Goal: Task Accomplishment & Management: Use online tool/utility

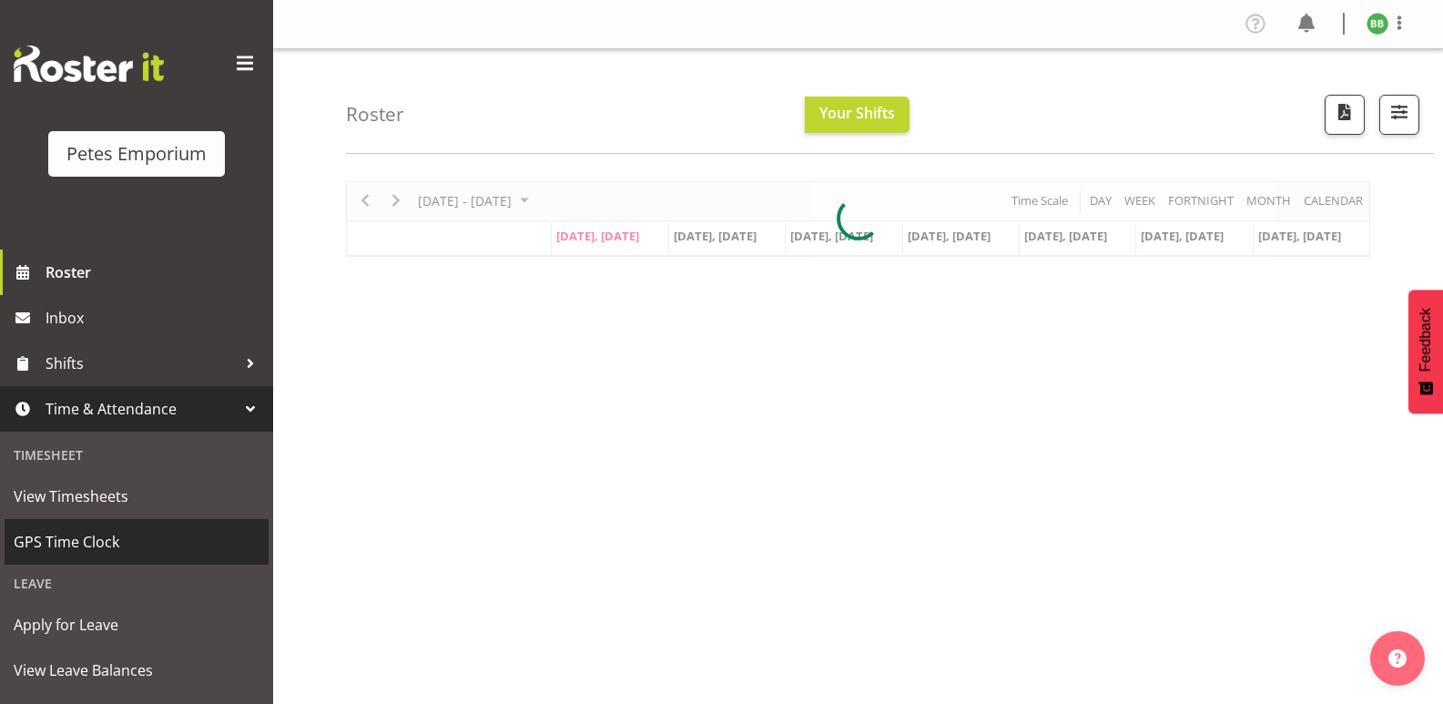
click at [54, 547] on span "GPS Time Clock" at bounding box center [137, 541] width 246 height 27
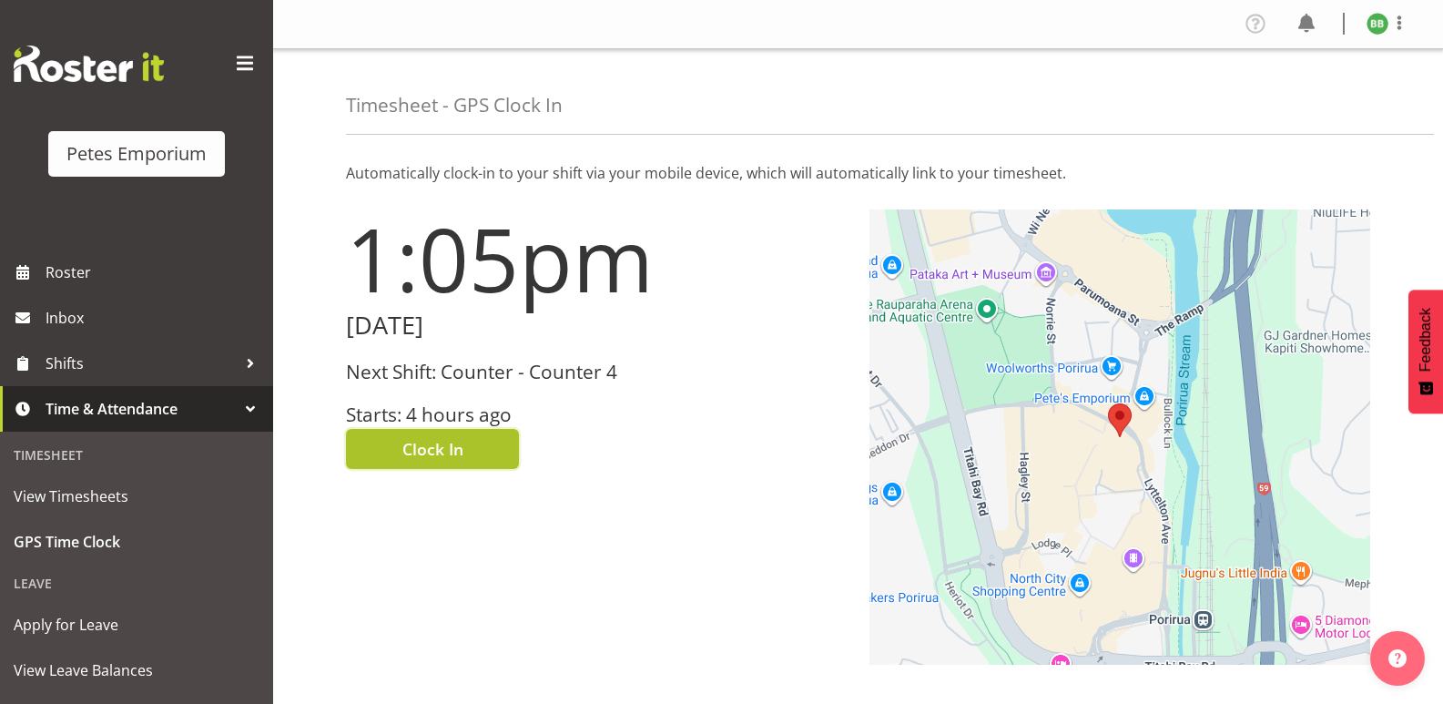
click at [398, 441] on button "Clock In" at bounding box center [432, 449] width 173 height 40
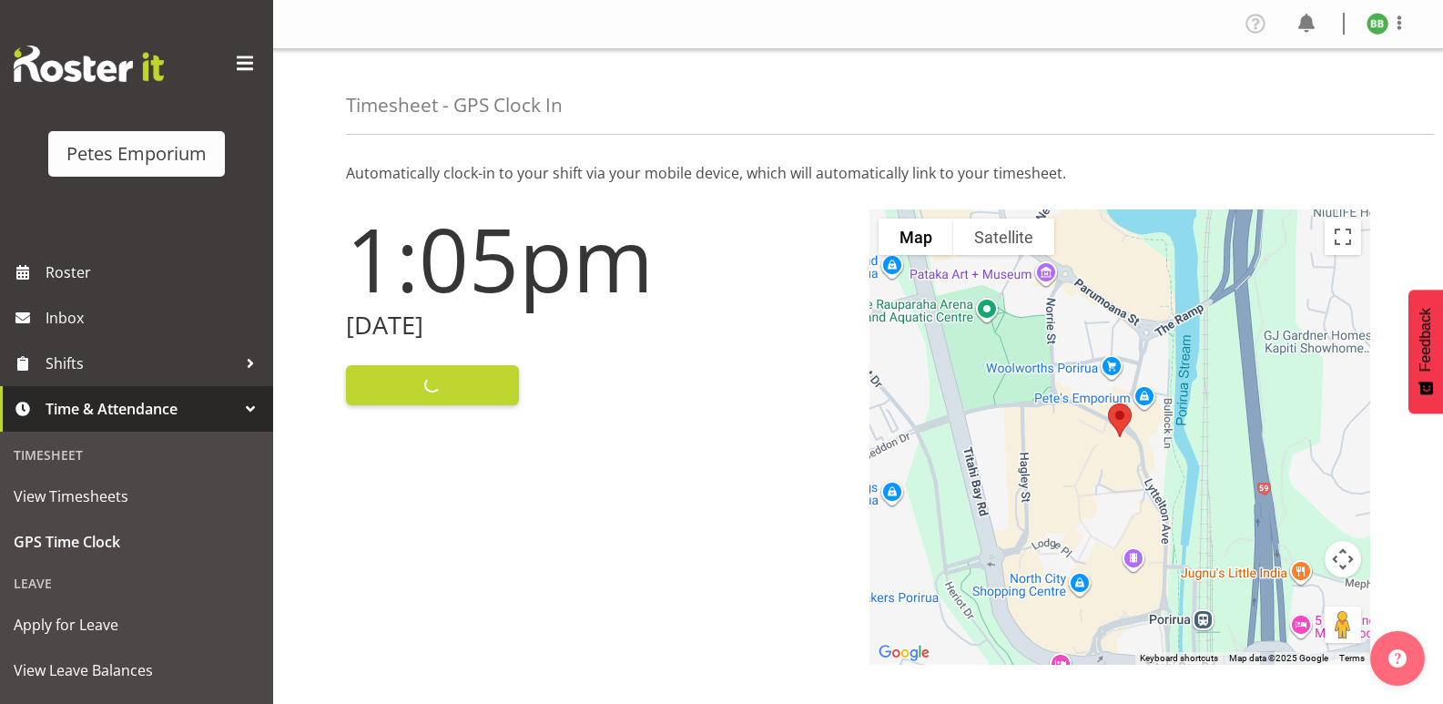
click at [1367, 26] on img at bounding box center [1378, 24] width 22 height 22
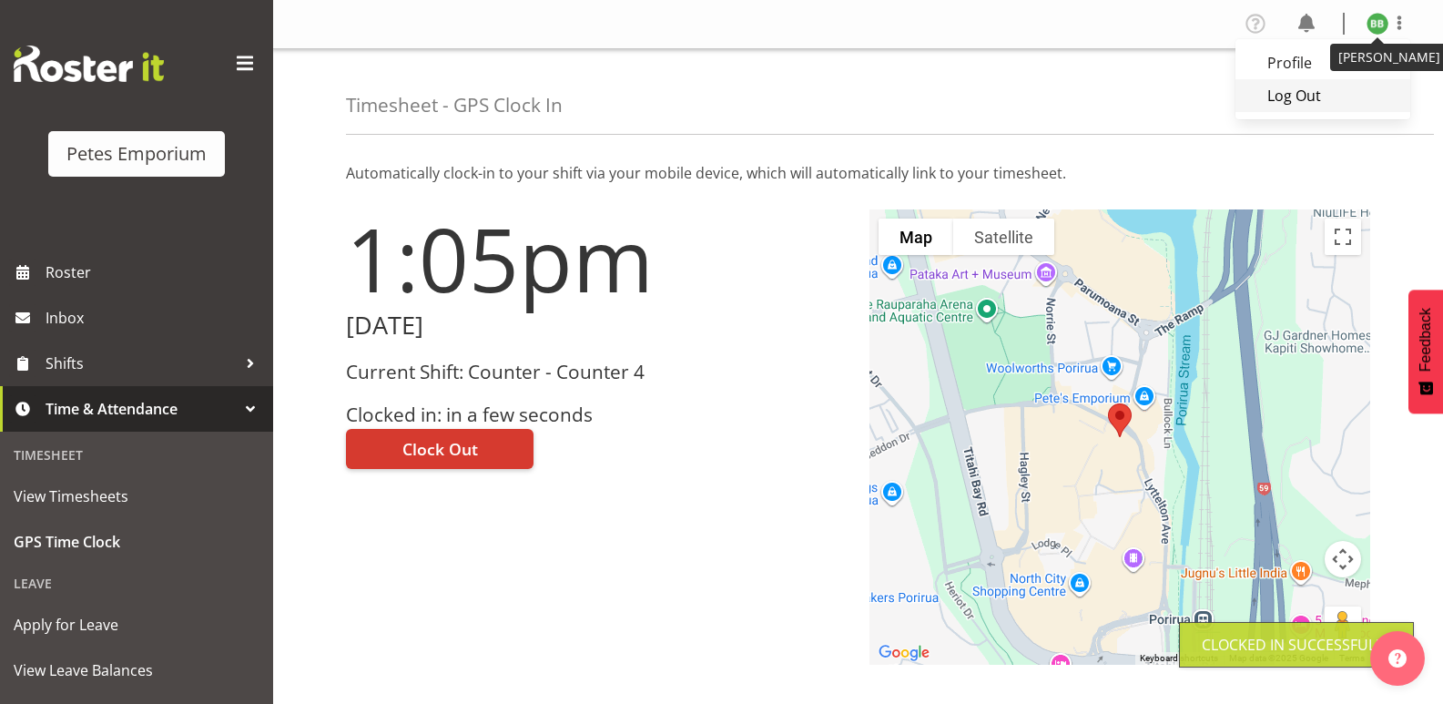
click at [1298, 97] on link "Log Out" at bounding box center [1323, 95] width 175 height 33
